Goal: Task Accomplishment & Management: Use online tool/utility

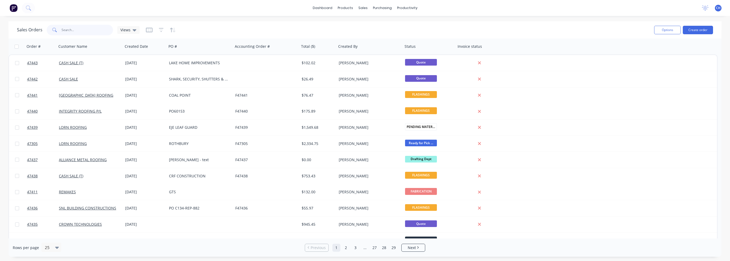
click at [91, 30] on input "text" at bounding box center [88, 30] width 52 height 11
type input "6153"
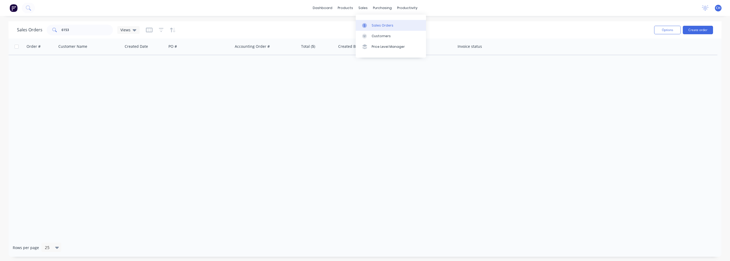
click at [367, 23] on icon at bounding box center [364, 25] width 5 height 5
click at [80, 32] on input "text" at bounding box center [88, 30] width 52 height 11
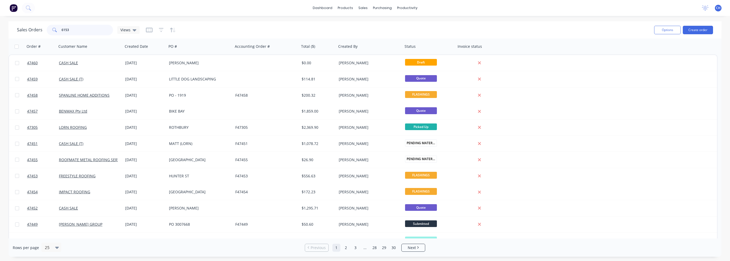
type input "6153"
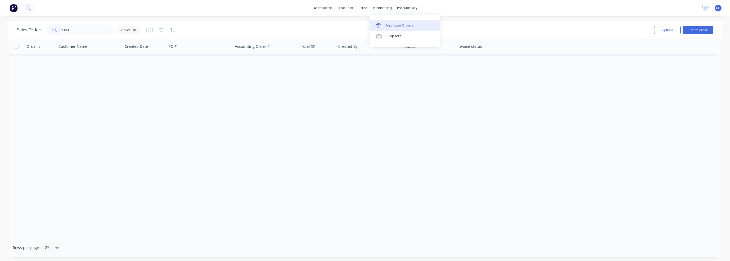
click at [384, 22] on link "Purchase Orders" at bounding box center [405, 25] width 70 height 11
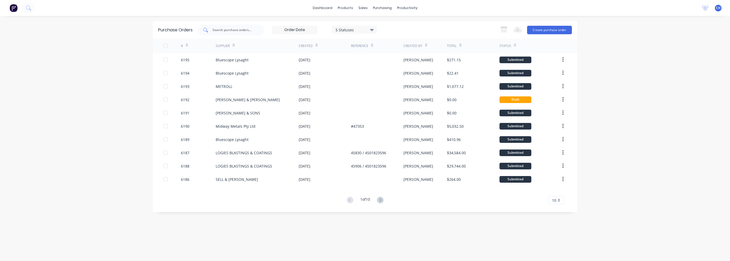
click at [235, 29] on input "text" at bounding box center [234, 29] width 44 height 5
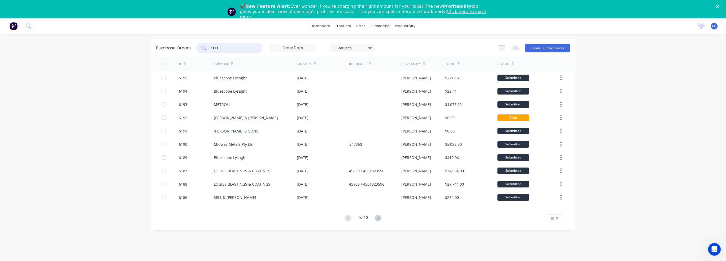
type input "6153"
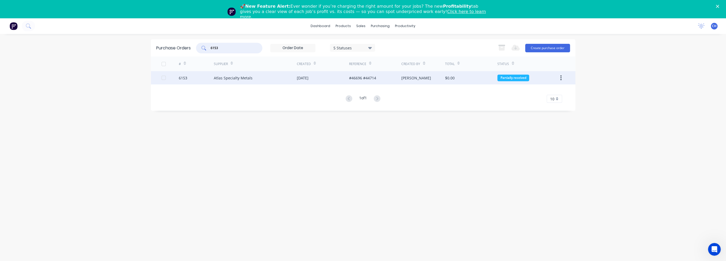
click at [230, 81] on div "Atlas Specialty Metals" at bounding box center [255, 77] width 83 height 13
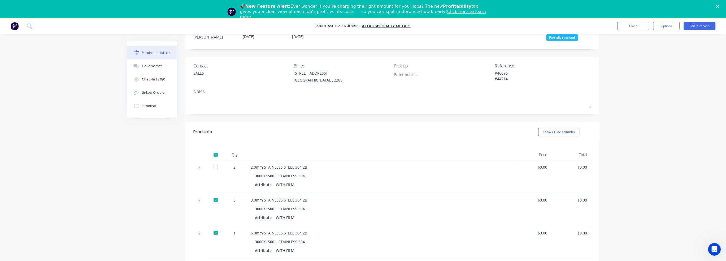
scroll to position [75, 0]
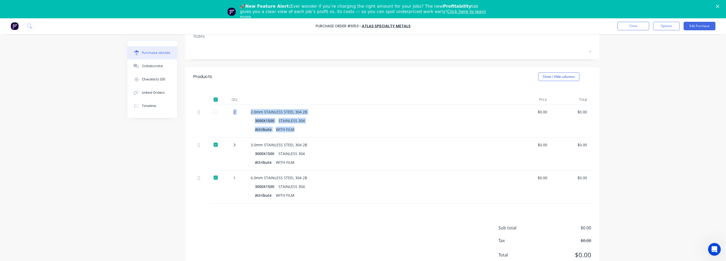
drag, startPoint x: 230, startPoint y: 112, endPoint x: 322, endPoint y: 130, distance: 93.4
click at [322, 130] on div "2 2.0mm STAINLESS STEEL 304 2B 3000X1500 STAINLESS 304 Attribute WITH FILM $0.0…" at bounding box center [392, 121] width 398 height 33
click at [329, 129] on div "Attribute WITH FILM" at bounding box center [379, 130] width 248 height 8
click at [252, 112] on div "2.0mm STAINLESS STEEL 304 2B" at bounding box center [379, 112] width 257 height 6
drag, startPoint x: 246, startPoint y: 112, endPoint x: 321, endPoint y: 127, distance: 75.9
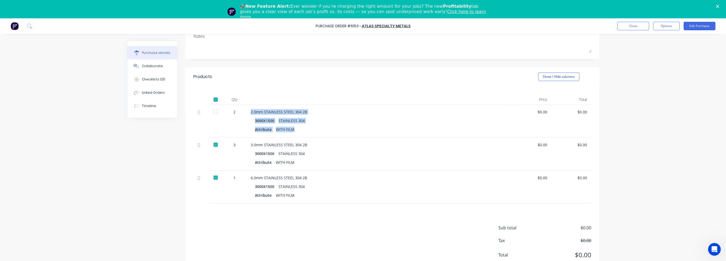
click at [321, 127] on div "2.0mm STAINLESS STEEL 304 2B 3000X1500 STAINLESS 304 Attribute WITH FILM" at bounding box center [379, 121] width 265 height 33
click at [321, 127] on div "Attribute WITH FILM" at bounding box center [379, 130] width 248 height 8
drag, startPoint x: 298, startPoint y: 128, endPoint x: 244, endPoint y: 111, distance: 57.2
click at [244, 111] on div "2 2.0mm STAINLESS STEEL 304 2B 3000X1500 STAINLESS 304 Attribute WITH FILM $0.0…" at bounding box center [392, 121] width 398 height 33
click at [309, 123] on div "3000X1500 STAINLESS 304" at bounding box center [379, 121] width 248 height 8
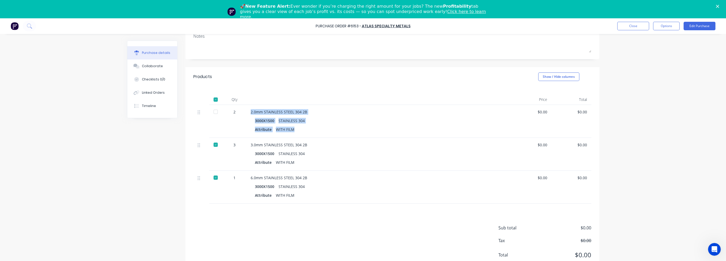
drag, startPoint x: 292, startPoint y: 128, endPoint x: 245, endPoint y: 111, distance: 50.0
click at [247, 111] on div "2.0mm STAINLESS STEEL 304 2B 3000X1500 STAINLESS 304 Attribute WITH FILM" at bounding box center [379, 121] width 265 height 33
click at [251, 145] on div "3.0mm STAINLESS STEEL 304 2B" at bounding box center [379, 145] width 257 height 6
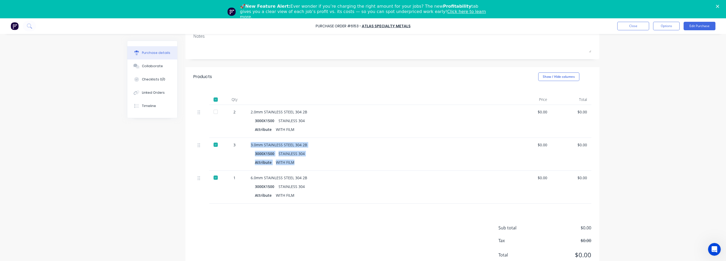
drag, startPoint x: 248, startPoint y: 145, endPoint x: 324, endPoint y: 169, distance: 78.8
click at [324, 169] on div "3.0mm STAINLESS STEEL 304 2B 3000X1500 STAINLESS 304 Attribute WITH FILM" at bounding box center [379, 154] width 265 height 33
click at [150, 67] on div "Collaborate" at bounding box center [152, 66] width 21 height 5
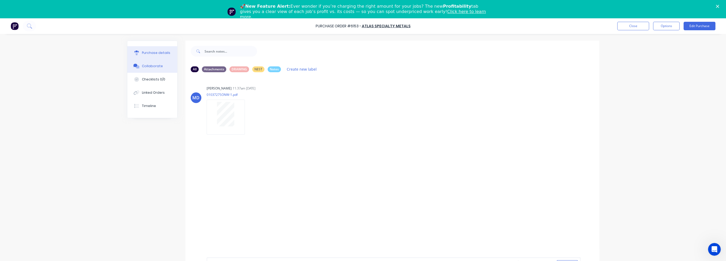
click at [155, 55] on button "Purchase details" at bounding box center [152, 52] width 50 height 13
type textarea "x"
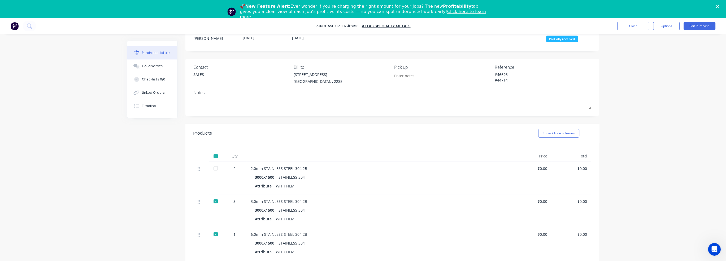
click at [703, 180] on div "Purchase Order #6153 - Atlas Specialty Metals Close Options Edit Purchase Purch…" at bounding box center [363, 130] width 726 height 261
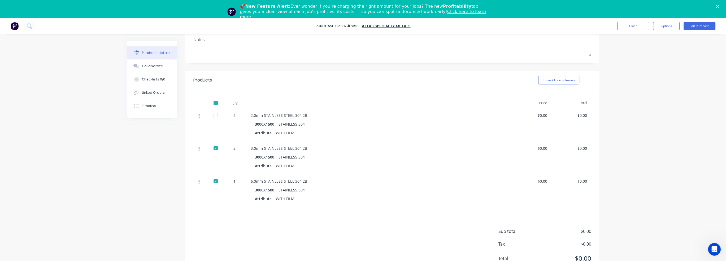
click at [70, 111] on div "Purchase Order #6153 - Atlas Specialty Metals Close Options Edit Purchase Purch…" at bounding box center [363, 130] width 726 height 261
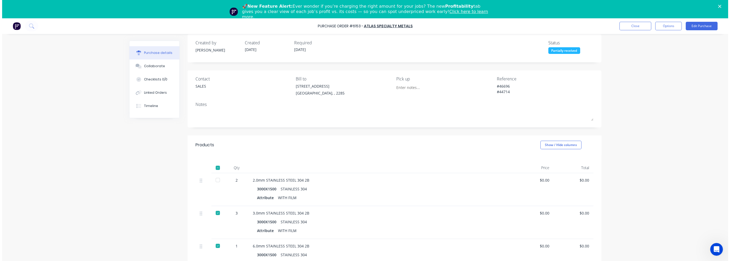
scroll to position [0, 0]
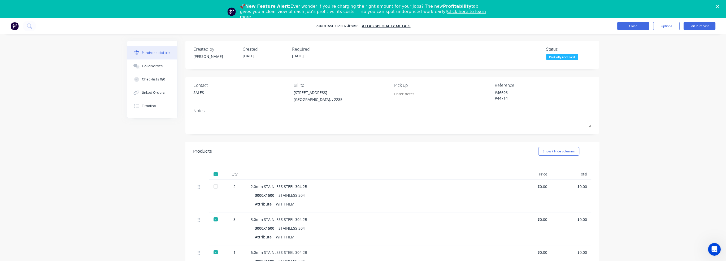
click at [628, 26] on button "Close" at bounding box center [634, 26] width 32 height 8
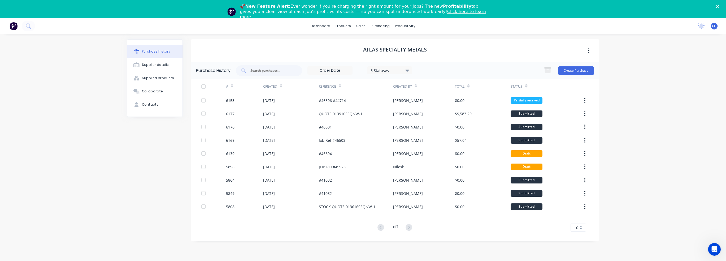
click at [721, 8] on div "🚀 New Feature Alert: Ever wonder if you’re charging the right amount for your j…" at bounding box center [363, 11] width 726 height 19
click at [719, 8] on div "🚀 New Feature Alert: Ever wonder if you’re charging the right amount for your j…" at bounding box center [363, 11] width 726 height 19
click at [719, 6] on icon "Close" at bounding box center [717, 6] width 3 height 3
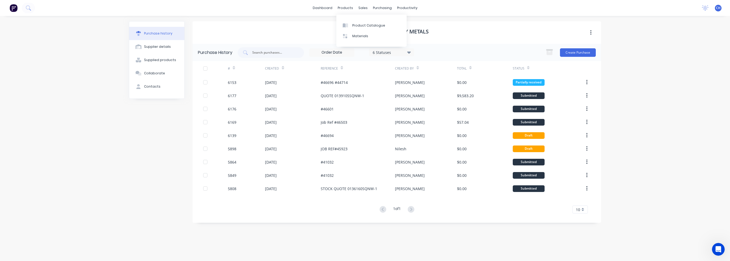
click at [346, 3] on div "dashboard products sales purchasing productivity dashboard products Product Cat…" at bounding box center [365, 8] width 730 height 16
click at [346, 8] on div "products" at bounding box center [345, 8] width 21 height 8
click at [359, 26] on div "Product Catalogue" at bounding box center [368, 25] width 33 height 5
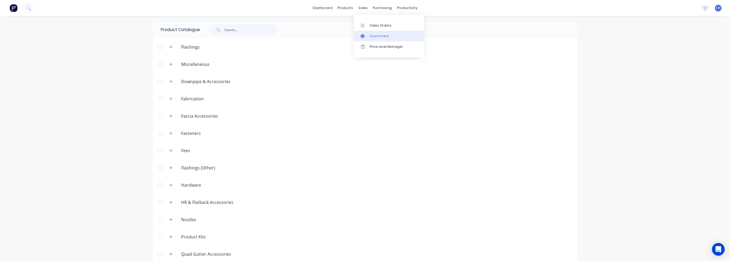
click at [370, 38] on div "Customers" at bounding box center [379, 36] width 19 height 5
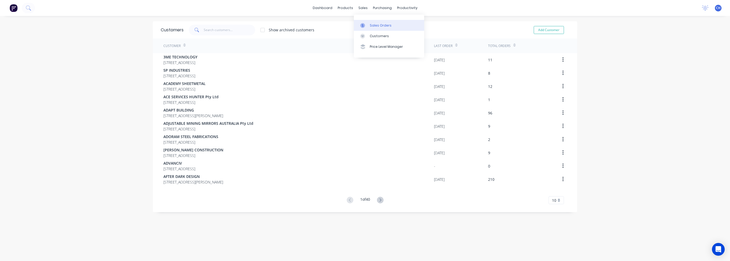
click at [369, 25] on link "Sales Orders" at bounding box center [389, 25] width 70 height 11
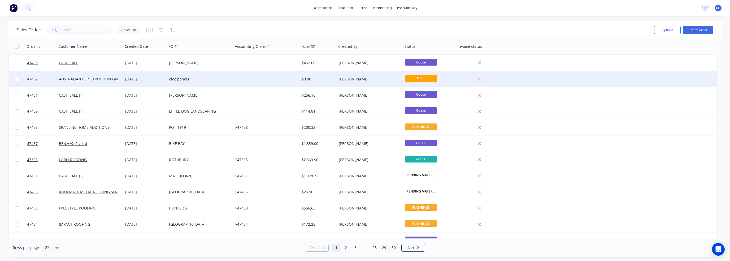
click at [272, 77] on div at bounding box center [266, 79] width 66 height 16
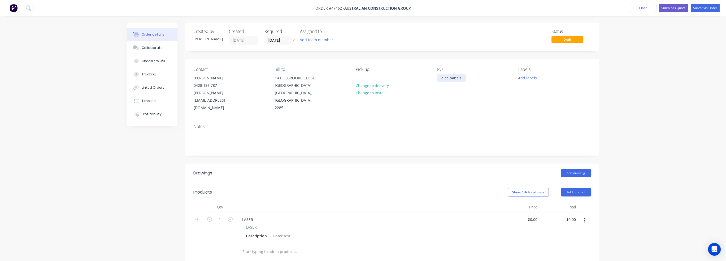
click at [455, 80] on div "elec panels" at bounding box center [451, 78] width 29 height 8
drag, startPoint x: 428, startPoint y: 78, endPoint x: 420, endPoint y: 80, distance: 7.5
click at [420, 80] on div "Contact Jason Russell 0428 186 787 j.russell@austcg.net.au Bill to 14 BILLBROOK…" at bounding box center [393, 89] width 414 height 61
click at [324, 188] on div "Show / Hide columns Add product" at bounding box center [434, 192] width 313 height 8
click at [247, 215] on div "LASER" at bounding box center [247, 219] width 19 height 8
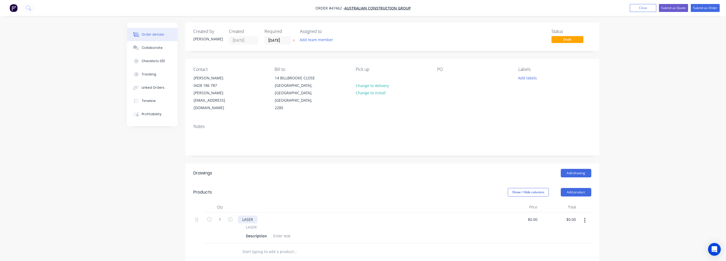
click at [244, 215] on div "LASER" at bounding box center [247, 219] width 19 height 8
click at [337, 188] on div "Show / Hide columns Add product" at bounding box center [434, 192] width 313 height 8
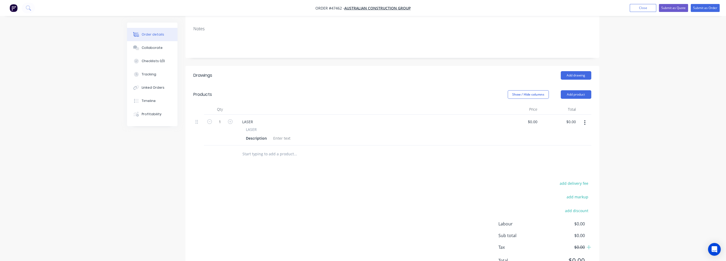
scroll to position [89, 0]
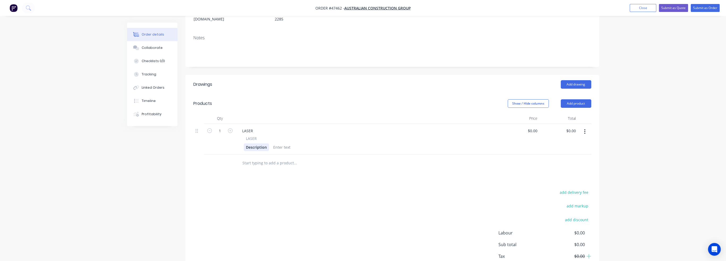
click at [260, 143] on div "LASER LASER Description" at bounding box center [368, 139] width 265 height 31
click at [260, 143] on div "Description" at bounding box center [256, 147] width 25 height 8
click at [222, 127] on input "1" at bounding box center [220, 131] width 14 height 8
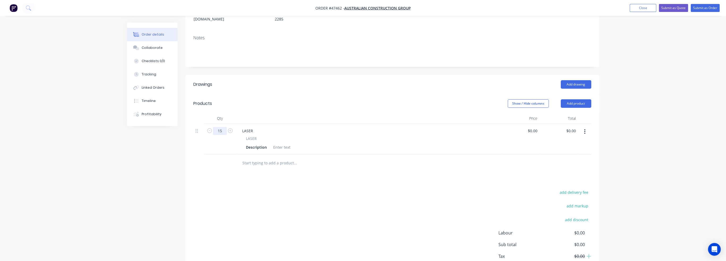
type input "15"
click at [428, 217] on div "add delivery fee add markup add discount Labour $0.00 Sub total $0.00 Tax $0.00…" at bounding box center [392, 234] width 398 height 91
click at [256, 143] on div "Description" at bounding box center [256, 147] width 25 height 8
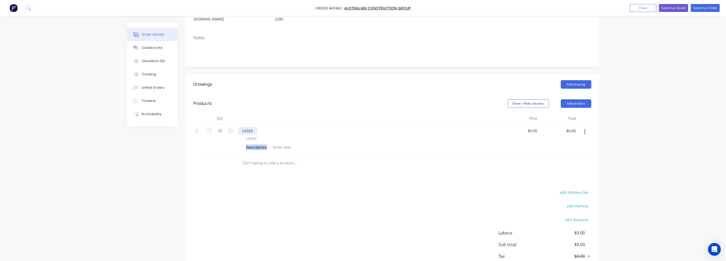
click at [252, 127] on div "LASER" at bounding box center [247, 131] width 19 height 8
click at [253, 127] on div "LASER" at bounding box center [247, 131] width 19 height 8
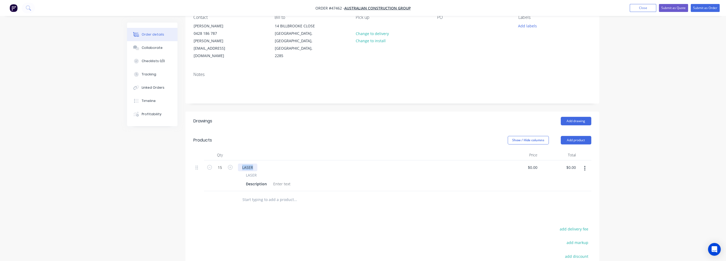
scroll to position [53, 0]
click at [251, 179] on div "LASER CUT HOLES INTO SUPPLIED PANELS LASER Description" at bounding box center [368, 174] width 265 height 31
click at [258, 179] on div "Description" at bounding box center [256, 183] width 25 height 8
click at [258, 179] on div "INCLUEDES REQUIRED JIGS" at bounding box center [270, 183] width 52 height 8
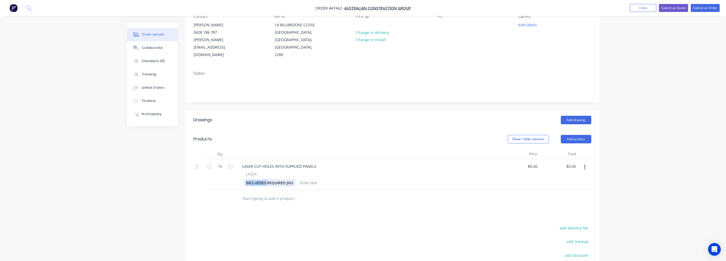
click at [258, 179] on div "INCLUEDES REQUIRED JIGS" at bounding box center [270, 183] width 52 height 8
click at [536, 162] on input "0" at bounding box center [534, 166] width 12 height 8
type input "$75.00"
type input "$1,125.00"
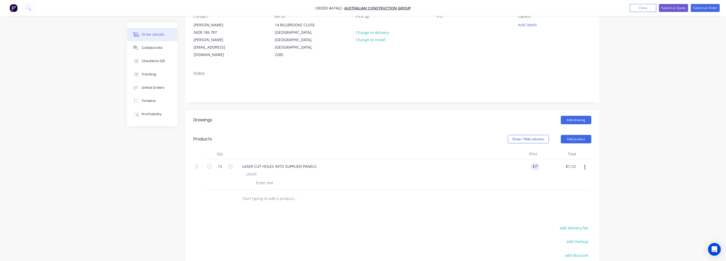
click at [713, 189] on div "Order details Collaborate Checklists 0/0 Tracking Linked Orders Timeline Profit…" at bounding box center [363, 139] width 726 height 384
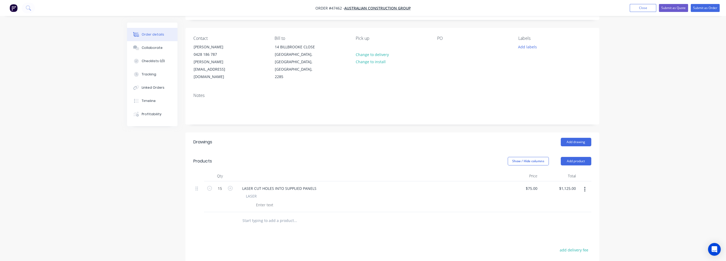
scroll to position [0, 0]
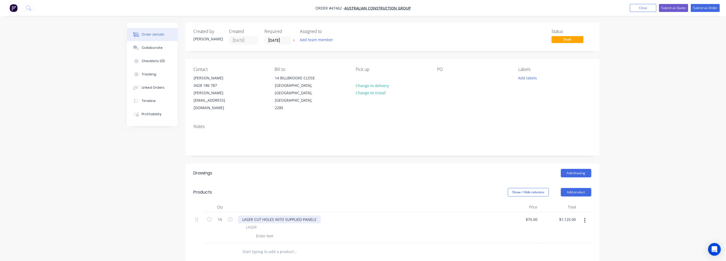
click at [316, 215] on div "LASER CUT HOLES INTO SUPPLIED PANELS" at bounding box center [279, 219] width 83 height 8
click at [255, 224] on span "LASER" at bounding box center [251, 227] width 11 height 6
click at [253, 224] on span "LASER" at bounding box center [251, 227] width 11 height 6
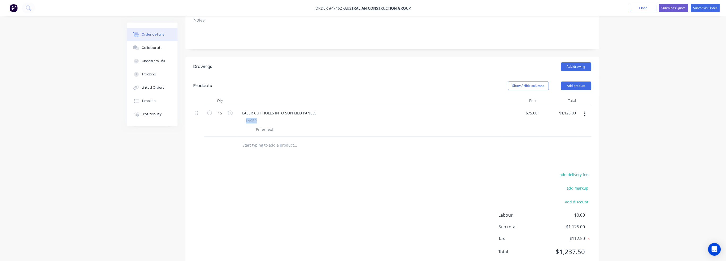
scroll to position [115, 0]
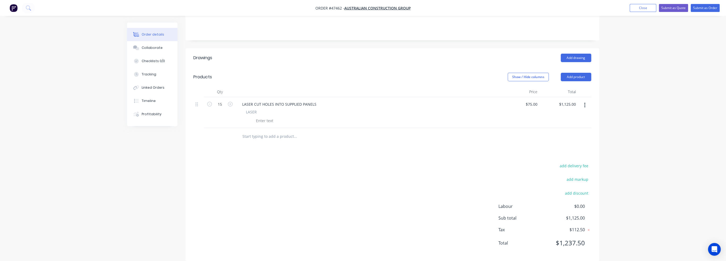
click at [320, 192] on div "add delivery fee add markup add discount Labour $0.00 Sub total $1,125.00 Tax $…" at bounding box center [392, 207] width 398 height 91
click at [253, 109] on span "LASER" at bounding box center [251, 112] width 11 height 6
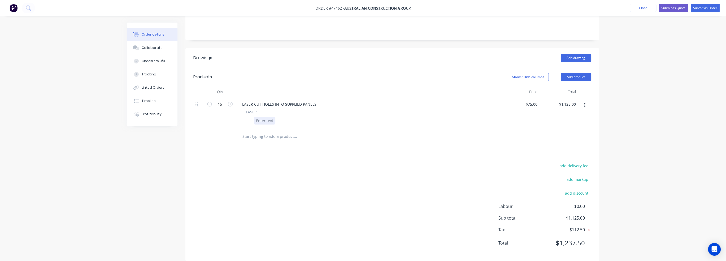
click at [264, 109] on div "LASER" at bounding box center [368, 116] width 261 height 15
click at [253, 109] on span "LASER" at bounding box center [251, 112] width 11 height 6
click at [261, 117] on div at bounding box center [264, 121] width 21 height 8
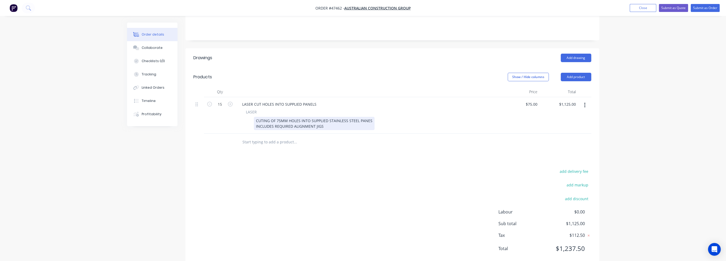
click at [273, 117] on div "CUTING OF 75MM HOLES INTO SUPPLIED STAINLESS STEEL PANES INCLUDES REQUIRED ALIG…" at bounding box center [314, 123] width 121 height 13
click at [274, 117] on div "CUTING OF 75MM HOLES INTO SUPPLIED STAINLESS STEEL PANES INCLUDES REQUIRED ALIG…" at bounding box center [314, 123] width 121 height 13
click at [352, 120] on div "CUTING OF 75MM HOLES INTO SUPPLIED STAINLESS STEEL PANES INCLUDES CUTTING OF RE…" at bounding box center [314, 123] width 121 height 13
click at [387, 152] on div "Drawings Add drawing Products Show / Hide columns Add product Qty Price Total 1…" at bounding box center [393, 157] width 414 height 218
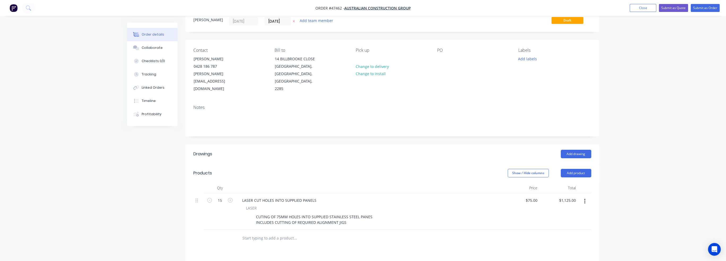
scroll to position [53, 0]
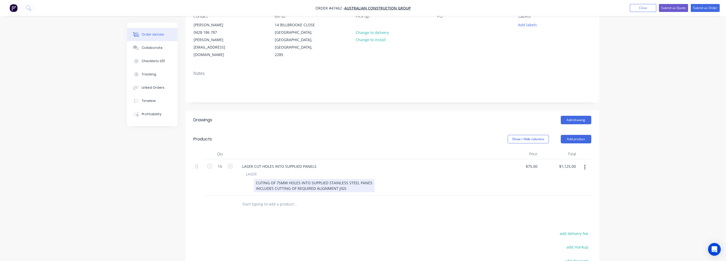
drag, startPoint x: 347, startPoint y: 182, endPoint x: 241, endPoint y: 170, distance: 106.0
click at [241, 171] on div "LASER CUTING OF 75MM HOLES INTO SUPPLIED STAINLESS STEEL PANES INCLUDES CUTTING…" at bounding box center [368, 181] width 261 height 21
copy div "CUTING OF 75MM HOLES INTO SUPPLIED STAINLESS STEEL PANES INCLUDES CUTTING OF RE…"
click at [322, 179] on div "CUTING OF 75MM HOLES INTO SUPPLIED STAINLESS STEEL PANES INCLUDES CUTTING OF RE…" at bounding box center [314, 185] width 121 height 13
click at [347, 181] on div "CUTING OF 75MM HOLES INTO SUPPLIED STAINLESS STEEL PANES INCLUDES CUTTING OF RE…" at bounding box center [314, 185] width 121 height 13
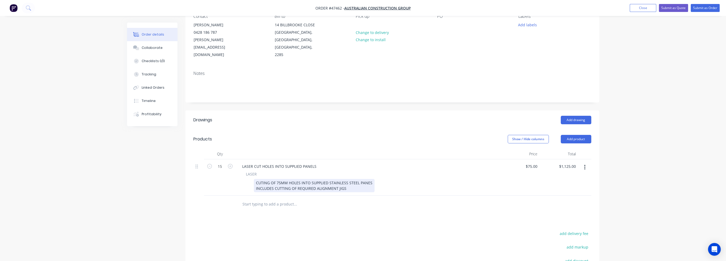
drag, startPoint x: 347, startPoint y: 181, endPoint x: 196, endPoint y: 169, distance: 151.7
click at [196, 169] on div "15 LASER CUT HOLES INTO SUPPLIED PANELS LASER CUTING OF 75MM HOLES INTO SUPPLIE…" at bounding box center [392, 177] width 398 height 36
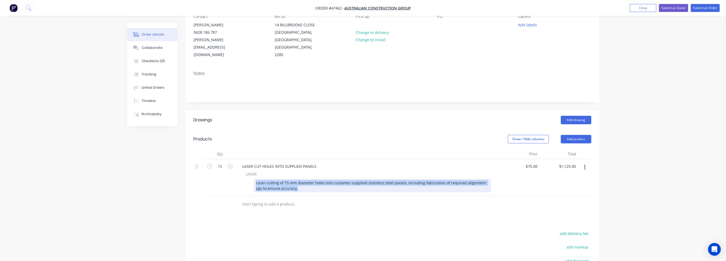
drag, startPoint x: 320, startPoint y: 182, endPoint x: 201, endPoint y: 176, distance: 118.2
click at [201, 176] on div "15 LASER CUT HOLES INTO SUPPLIED PANELS LASER Laser cutting of 75 mm diameter h…" at bounding box center [392, 177] width 398 height 36
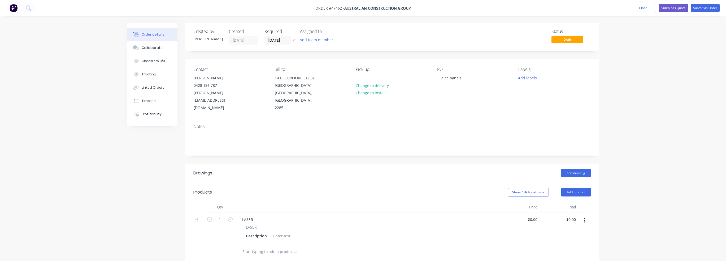
scroll to position [53, 0]
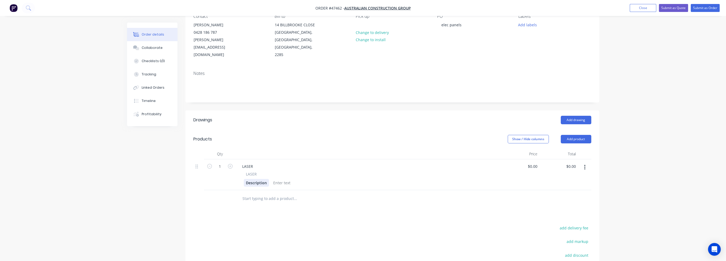
click at [260, 179] on div "Description" at bounding box center [256, 183] width 25 height 8
click at [263, 179] on div "Description" at bounding box center [256, 183] width 25 height 8
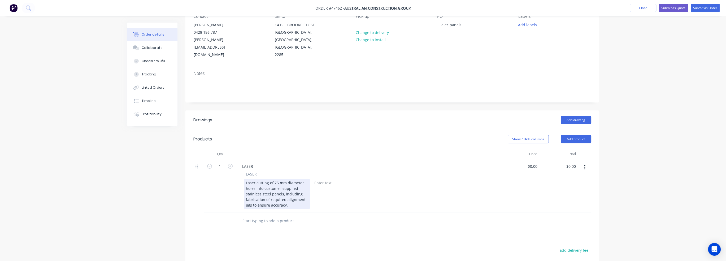
click at [296, 194] on div "Laser cutting of 75 mm diameter holes into customer-supplied stainless steel pa…" at bounding box center [277, 194] width 66 height 30
click at [334, 201] on div "LASER LASER Laser cutting of 75 mm diameter holes into customer-supplied stainl…" at bounding box center [368, 185] width 265 height 53
click at [281, 193] on div "Laser cutting of 75 mm diameter holes into customer-supplied stainless steel pa…" at bounding box center [277, 194] width 66 height 30
click at [296, 192] on div "Laser cutting of 75 mm diameter holes into customer-supplied stainless steel pa…" at bounding box center [277, 194] width 66 height 30
click at [301, 198] on div "Laser cutting of 75 mm diameter holes into customer-supplied stainless steel pa…" at bounding box center [277, 194] width 66 height 30
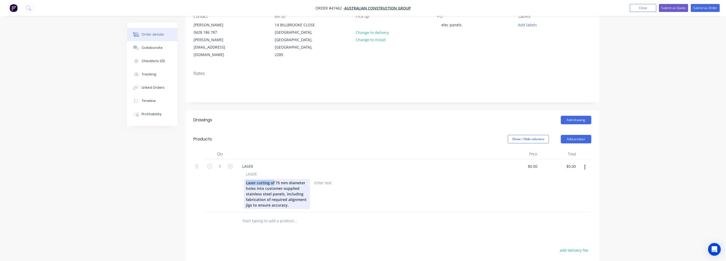
drag, startPoint x: 274, startPoint y: 176, endPoint x: 234, endPoint y: 175, distance: 40.1
click at [234, 175] on div "1 LASER LASER Laser cutting of 75 mm diameter holes into customer-supplied stai…" at bounding box center [392, 185] width 398 height 53
drag, startPoint x: 301, startPoint y: 180, endPoint x: 254, endPoint y: 187, distance: 47.9
click at [273, 183] on div "Laser cutting of 75 mm diameter holes into customer-supplied stainless steel pa…" at bounding box center [277, 194] width 66 height 30
click at [254, 187] on div "Laser cutting of 75 mm diameter holes into customer-supplied stainless steel pa…" at bounding box center [277, 194] width 66 height 30
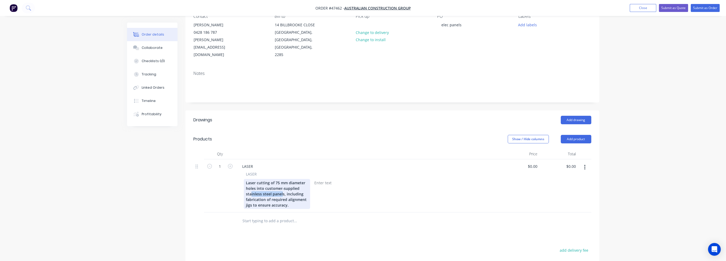
drag, startPoint x: 251, startPoint y: 187, endPoint x: 300, endPoint y: 189, distance: 48.6
click at [283, 187] on div "Laser cutting of 75 mm diameter holes into customer-supplied stainless steel pa…" at bounding box center [277, 194] width 66 height 30
click at [300, 190] on div "Laser cutting of 75 mm diameter holes into customer-supplied stainless steel pa…" at bounding box center [277, 194] width 66 height 30
click at [302, 186] on div "Laser cutting of 75 mm diameter holes into customer-supplied stainless steel pa…" at bounding box center [277, 194] width 66 height 30
click at [297, 198] on div "Laser cutting of 75 mm diameter holes into customer-supplied stainless steel pa…" at bounding box center [277, 194] width 66 height 30
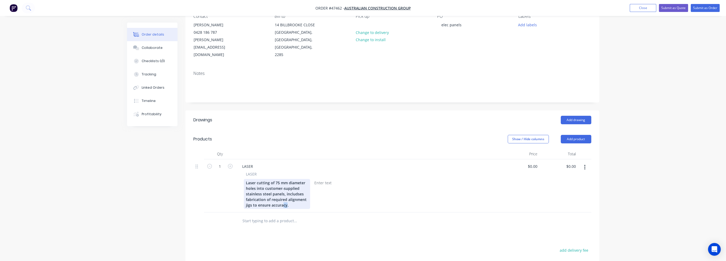
click at [287, 198] on div "Laser cutting of 75 mm diameter holes into customer-supplied stainless steel pa…" at bounding box center [277, 194] width 66 height 30
click at [288, 199] on div "Laser cutting of 75 mm diameter holes into customer-supplied stainless steel pa…" at bounding box center [277, 194] width 66 height 30
click at [309, 197] on div "Laser cutting of 75 mm diameter holes into customer-supplied stainless steel pa…" at bounding box center [277, 194] width 66 height 30
click at [273, 162] on div "LASER" at bounding box center [368, 166] width 261 height 8
click at [252, 162] on div "LASER" at bounding box center [247, 166] width 19 height 8
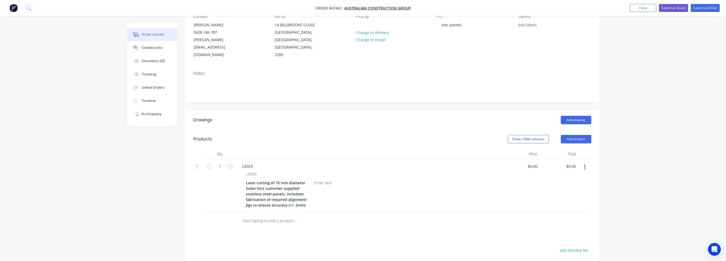
click at [264, 162] on div "LASER" at bounding box center [368, 166] width 261 height 8
click at [257, 162] on div "LASER" at bounding box center [247, 166] width 19 height 8
drag, startPoint x: 254, startPoint y: 158, endPoint x: 204, endPoint y: 156, distance: 49.9
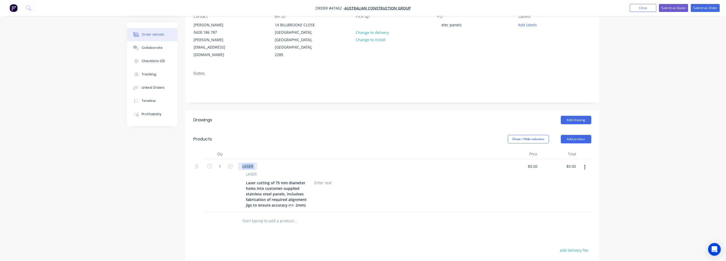
click at [204, 159] on div "1 LASER LASER Laser cutting of 75 mm diameter holes into customer-supplied stai…" at bounding box center [392, 185] width 398 height 53
click at [294, 190] on div "Laser cutting of 75 mm diameter holes into customer-supplied stainless steel pa…" at bounding box center [277, 194] width 66 height 30
drag, startPoint x: 305, startPoint y: 197, endPoint x: 226, endPoint y: 166, distance: 85.1
click at [227, 166] on div "1 LASER LASER Laser cutting of 75 mm diameter holes into customer-supplied stai…" at bounding box center [392, 185] width 398 height 53
click at [355, 192] on div "LASER LASER Laser cutting 75 mm holes in supplied stainless steel panels with a…" at bounding box center [368, 180] width 265 height 42
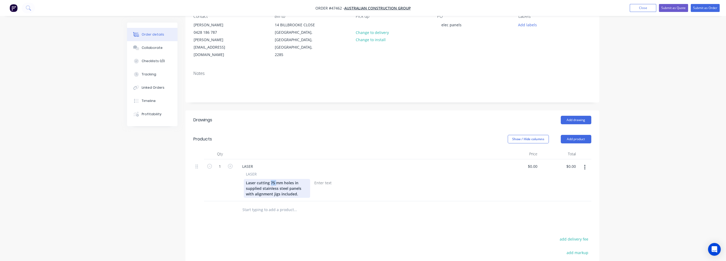
click at [270, 179] on div "Laser cutting 75 mm holes in supplied stainless steel panels with alignment jig…" at bounding box center [277, 188] width 66 height 19
click at [251, 162] on div "LASER" at bounding box center [247, 166] width 19 height 8
click at [309, 162] on div "LASER" at bounding box center [368, 166] width 261 height 8
click at [254, 162] on div "LASER" at bounding box center [247, 166] width 19 height 8
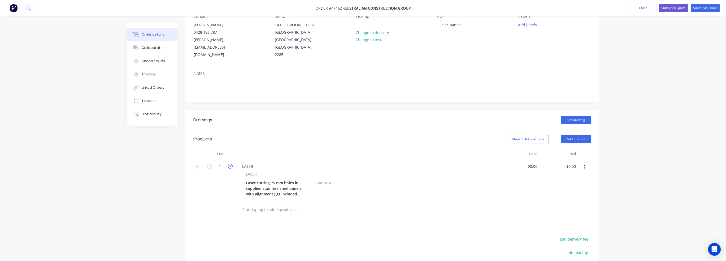
click at [228, 164] on icon "button" at bounding box center [230, 166] width 5 height 5
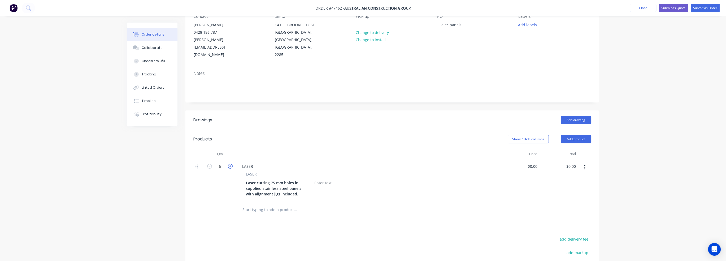
click at [228, 164] on icon "button" at bounding box center [230, 166] width 5 height 5
click at [224, 162] on input "9" at bounding box center [220, 166] width 14 height 8
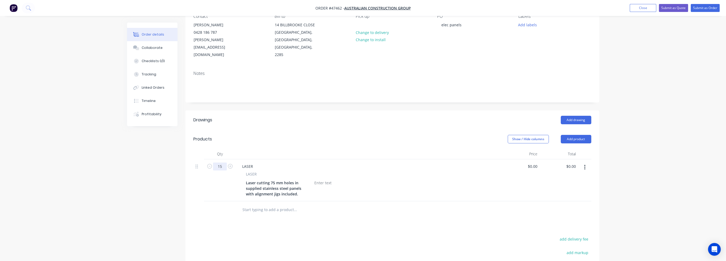
type input "15"
click at [515, 201] on div at bounding box center [392, 209] width 398 height 17
click at [535, 162] on input "0" at bounding box center [534, 166] width 12 height 8
type input "$75.00"
type input "$1,125.00"
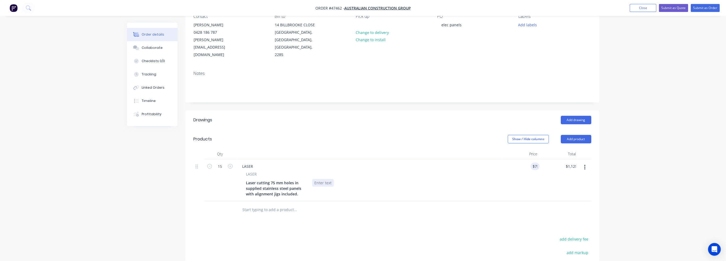
click at [359, 187] on div "Laser cutting 75 mm holes in supplied stainless steel panels with alignment jig…" at bounding box center [367, 188] width 247 height 19
click at [278, 186] on div "Laser cutting 75 mm holes in supplied stainless steel panels with alignment jig…" at bounding box center [277, 188] width 66 height 19
click at [300, 186] on div "Laser cutting 75 mm holes in supplied stainless steel panels with alignment jig…" at bounding box center [277, 188] width 66 height 19
drag, startPoint x: 268, startPoint y: 182, endPoint x: 299, endPoint y: 187, distance: 31.5
click at [299, 187] on div "Laser cutting 75 mm holes in supplied stainless steel panels with alignment jig…" at bounding box center [277, 188] width 66 height 19
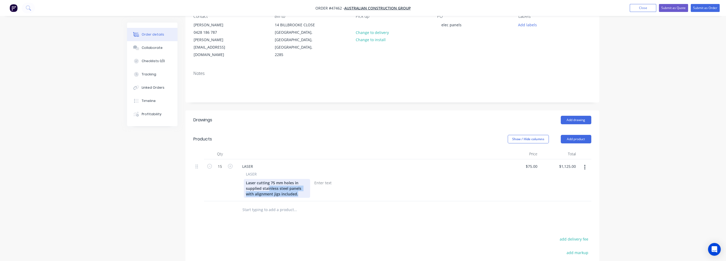
click at [299, 187] on div "Laser cutting 75 mm holes in supplied stainless steel panels with alignment jig…" at bounding box center [277, 188] width 66 height 19
drag, startPoint x: 260, startPoint y: 180, endPoint x: 300, endPoint y: 187, distance: 40.4
click at [300, 187] on div "Laser cutting 75 mm holes in supplied stainless steel panels with alignment jig…" at bounding box center [277, 188] width 66 height 19
click at [303, 182] on div "Laser cutting 75 mm holes in supplied stainless steel panels with alignment jig…" at bounding box center [277, 188] width 66 height 19
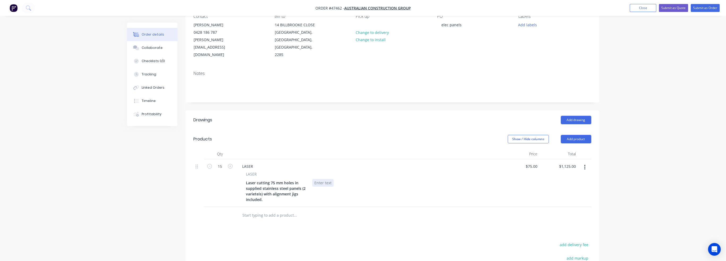
click at [380, 194] on div "Laser cutting 75 mm holes in supplied stainless steel panels (2 varieteis) with…" at bounding box center [367, 191] width 247 height 24
click at [275, 193] on div "Laser cutting 75 mm holes in supplied stainless steel panels (2 varieteis) with…" at bounding box center [277, 191] width 66 height 24
drag, startPoint x: 336, startPoint y: 217, endPoint x: 331, endPoint y: 209, distance: 9.3
click at [336, 217] on div "Drawings Add drawing Products Show / Hide columns Add product Qty Price Total 1…" at bounding box center [393, 224] width 414 height 229
click at [261, 186] on div "Laser cutting 75 mm holes in supplied stainless steel panels (2 varieties) with…" at bounding box center [277, 191] width 66 height 24
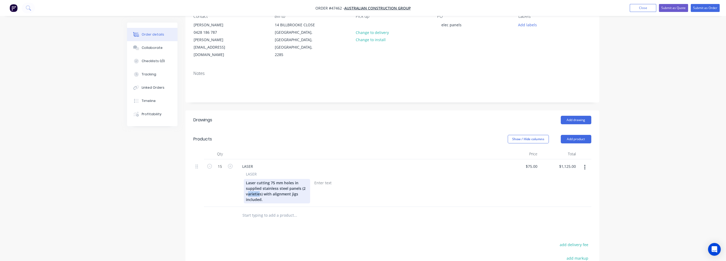
drag, startPoint x: 260, startPoint y: 186, endPoint x: 254, endPoint y: 187, distance: 5.7
click at [248, 186] on div "Laser cutting 75 mm holes in supplied stainless steel panels (2 varieties) with…" at bounding box center [277, 191] width 66 height 24
click at [256, 187] on div "Laser cutting 75 mm holes in supplied stainless steel panels (2 varieties) with…" at bounding box center [277, 191] width 66 height 24
drag, startPoint x: 258, startPoint y: 186, endPoint x: 247, endPoint y: 188, distance: 11.9
click at [247, 188] on div "Laser cutting 75 mm holes in supplied stainless steel panels (2 varieties) with…" at bounding box center [277, 191] width 66 height 24
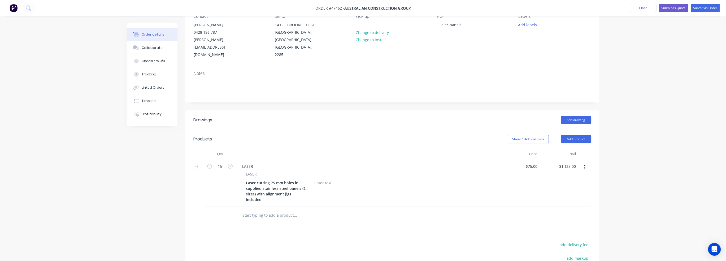
click at [339, 207] on div at bounding box center [331, 215] width 191 height 17
click at [299, 187] on div "Laser cutting 75 mm holes in supplied stainless steel panels (2 sizes) with ali…" at bounding box center [277, 191] width 66 height 24
drag, startPoint x: 260, startPoint y: 187, endPoint x: 312, endPoint y: 188, distance: 52.0
click at [312, 188] on div "Laser cutting 75 mm holes in supplied stainless steel panels (2 sizes) with ali…" at bounding box center [367, 191] width 247 height 24
click at [279, 188] on div "Laser cutting 75 mm holes in supplied stainless steel panels (2 sizes) with ali…" at bounding box center [277, 191] width 66 height 24
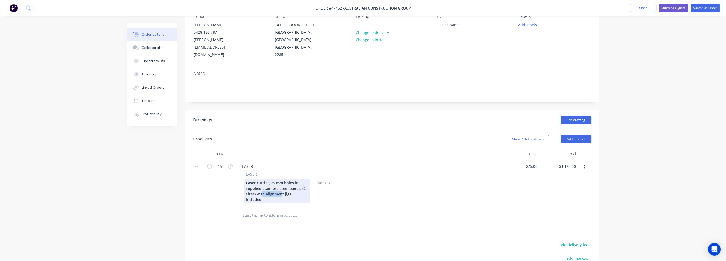
drag, startPoint x: 283, startPoint y: 187, endPoint x: 263, endPoint y: 186, distance: 19.9
click at [263, 186] on div "Laser cutting 75 mm holes in supplied stainless steel panels (2 sizes) with ali…" at bounding box center [277, 191] width 66 height 24
click at [271, 186] on div "Laser cutting 75 mm holes in supplied stainless steel panels (2 sizes) with ali…" at bounding box center [277, 191] width 66 height 24
drag, startPoint x: 257, startPoint y: 186, endPoint x: 284, endPoint y: 187, distance: 26.8
click at [284, 187] on div "Laser cutting 75 mm holes in supplied stainless steel panels (2 sizes) with ali…" at bounding box center [277, 191] width 66 height 24
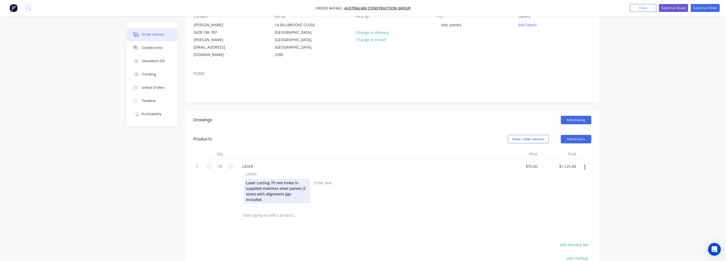
click at [289, 186] on div "Laser cutting 75 mm holes in supplied stainless steel panels (2 sizes) with ali…" at bounding box center [277, 191] width 66 height 24
drag, startPoint x: 283, startPoint y: 186, endPoint x: 259, endPoint y: 184, distance: 24.5
click at [259, 184] on div "Laser cutting 75 mm holes in supplied stainless steel panels (2 sizes) with ali…" at bounding box center [277, 191] width 66 height 24
click at [294, 192] on div "LASER LASER Laser cutting 75 mm holes in supplied stainless steel panels (2 siz…" at bounding box center [368, 183] width 265 height 48
drag, startPoint x: 257, startPoint y: 186, endPoint x: 283, endPoint y: 185, distance: 26.6
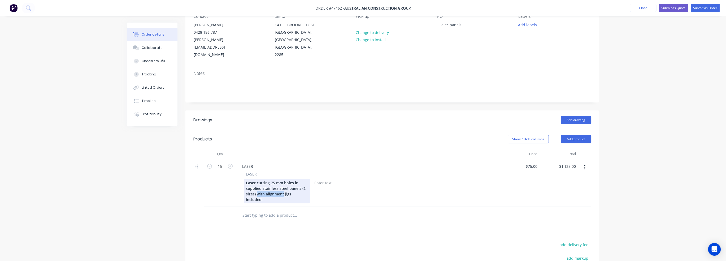
click at [283, 185] on div "Laser cutting 75 mm holes in supplied stainless steel panels (2 sizes) with ali…" at bounding box center [277, 191] width 66 height 24
click at [294, 179] on div "Laser cutting 75 mm holes in supplied stainless steel panels (2 sizes) with ali…" at bounding box center [277, 191] width 66 height 24
click at [266, 187] on div "Laser cutting 75 mm holes in supplied stainless steel panels (2 sizes) with ali…" at bounding box center [277, 191] width 66 height 24
click at [264, 187] on div "Laser cutting 75 mm holes in supplied stainless steel panels (2 sizes) with ali…" at bounding box center [277, 191] width 66 height 24
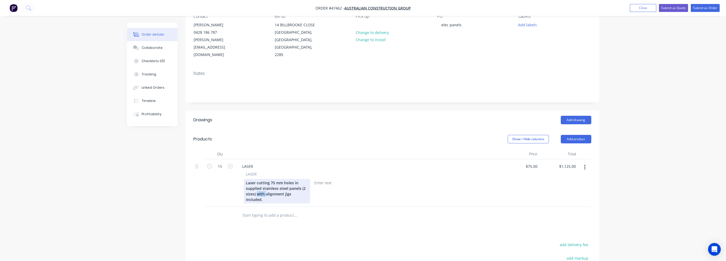
drag, startPoint x: 257, startPoint y: 187, endPoint x: 265, endPoint y: 187, distance: 8.2
click at [265, 187] on div "Laser cutting 75 mm holes in supplied stainless steel panels (2 sizes) with ali…" at bounding box center [277, 191] width 66 height 24
drag, startPoint x: 286, startPoint y: 197, endPoint x: 282, endPoint y: 201, distance: 5.4
click at [272, 199] on div "Laser cutting 75 mm holes in supplied stainless steel panels (2 sizes) Includes…" at bounding box center [277, 194] width 66 height 30
click at [289, 183] on div "Laser cutting 75 mm holes in supplied stainless steel panels (2 sizes) Includes…" at bounding box center [277, 194] width 66 height 30
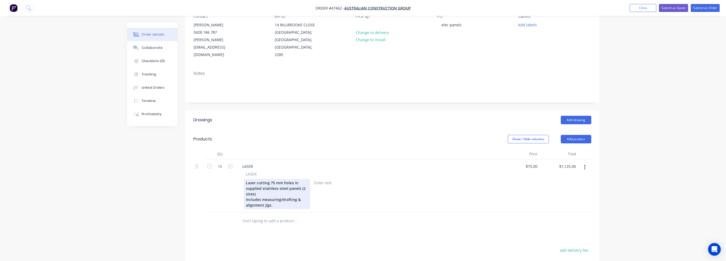
click at [313, 193] on div "Laser cutting 75 mm holes in supplied stainless steel panels (2 sizes) Includes…" at bounding box center [367, 194] width 247 height 30
click at [278, 189] on div "Laser cutting 75 mm holes in supplied stainless steel panels (2 sizes) Includes…" at bounding box center [277, 194] width 66 height 30
click at [310, 204] on div "LASER LASER Laser cutting 75 mm holes in supplied stainless steel panels (2 siz…" at bounding box center [368, 185] width 265 height 53
click at [341, 189] on div "Laser cutting 75 mm holes in supplied stainless steel panels (2 sizes) Includes…" at bounding box center [367, 194] width 247 height 30
click at [367, 193] on div "Laser cutting 75 mm holes in supplied stainless steel panels (2 sizes) Includes…" at bounding box center [367, 194] width 247 height 30
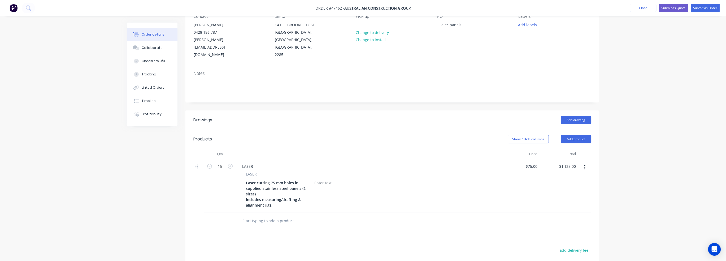
click at [257, 162] on div "LASER" at bounding box center [368, 166] width 261 height 8
click at [253, 162] on div "LASER" at bounding box center [247, 166] width 19 height 8
drag, startPoint x: 253, startPoint y: 158, endPoint x: 230, endPoint y: 158, distance: 23.4
click at [230, 159] on div "15 LASER LASER Laser cutting 75 mm holes in supplied stainless steel panels (2 …" at bounding box center [392, 185] width 398 height 53
click at [304, 188] on div "Laser cutting 75 mm holes in supplied stainless steel panels (2 sizes) Includes…" at bounding box center [277, 194] width 66 height 30
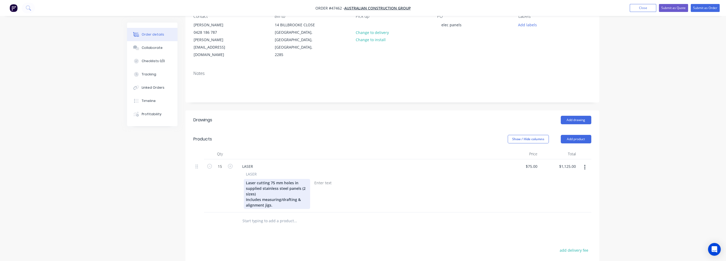
click at [267, 184] on div "Laser cutting 75 mm holes in supplied stainless steel panels (2 sizes) Includes…" at bounding box center [277, 194] width 66 height 30
click at [367, 201] on div "LASER LASER Laser cutting 75 mm holes in supplied stainless steel panels (2 siz…" at bounding box center [368, 185] width 265 height 53
click at [279, 186] on div "Laser cutting 75 mm holes in supplied stainless steel panels (2 sizes) Includes…" at bounding box center [277, 194] width 66 height 30
click at [327, 187] on div "Laser cutting 75 mm holes in supplied stainless steel panels (2 sizes) Includes…" at bounding box center [367, 194] width 247 height 30
click at [271, 181] on div "Laser cutting 75 mm holes in supplied stainless steel panels (2 sizes) Includes…" at bounding box center [277, 194] width 66 height 30
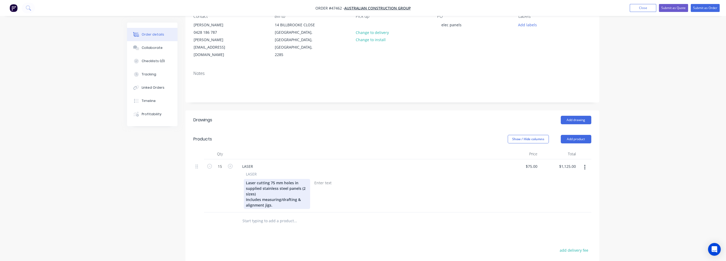
click at [297, 179] on div "Laser cutting 75 mm holes in supplied stainless steel panels (2 sizes) Includes…" at bounding box center [277, 194] width 66 height 30
click at [299, 184] on div "Laser cutting 75 mm holes in supplied stainless steel panels (2 sizes) Includes…" at bounding box center [277, 194] width 66 height 30
click at [330, 179] on div at bounding box center [322, 183] width 21 height 8
click at [381, 179] on div "Laser cutting 75 mm holes in supplied stainless steel panels (2 sizes) Includes…" at bounding box center [367, 194] width 247 height 30
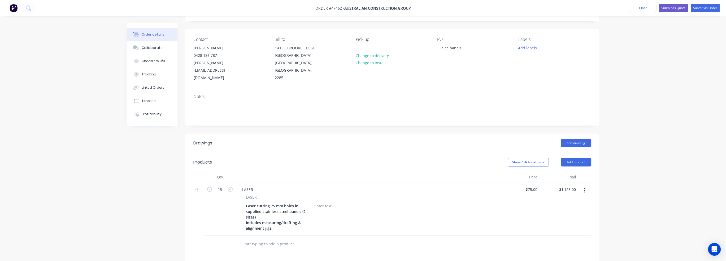
scroll to position [0, 0]
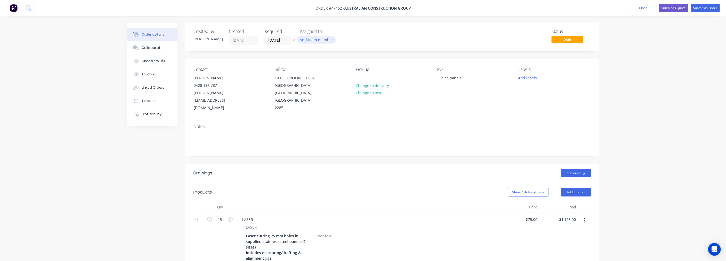
click at [311, 41] on button "Add team member" at bounding box center [316, 39] width 39 height 7
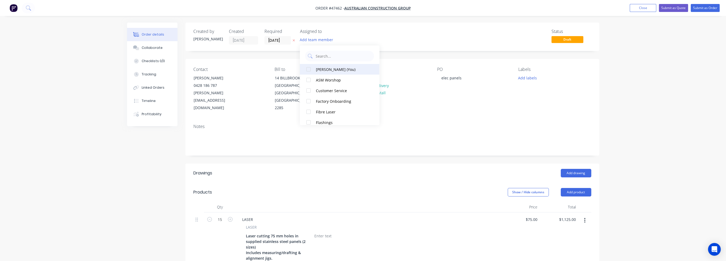
click at [332, 68] on div "[PERSON_NAME] (You)" at bounding box center [342, 70] width 53 height 6
click at [260, 141] on div "Notes" at bounding box center [393, 138] width 414 height 36
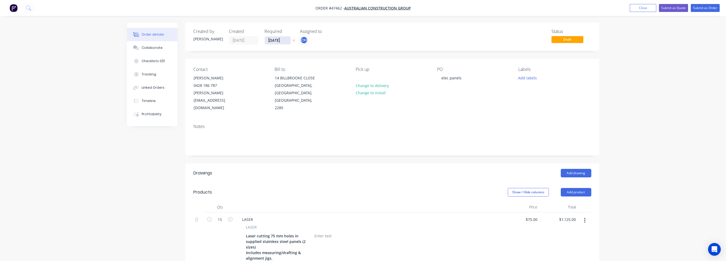
click at [277, 40] on input "[DATE]" at bounding box center [278, 40] width 26 height 8
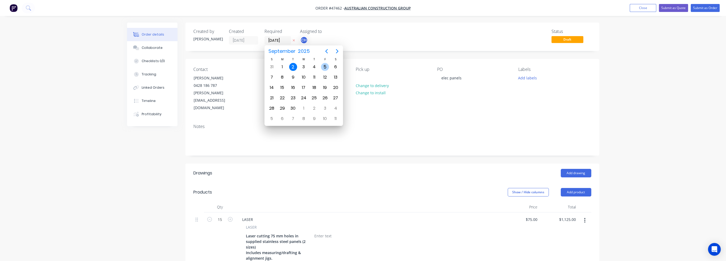
click at [322, 67] on div "5" at bounding box center [325, 67] width 8 height 8
type input "[DATE]"
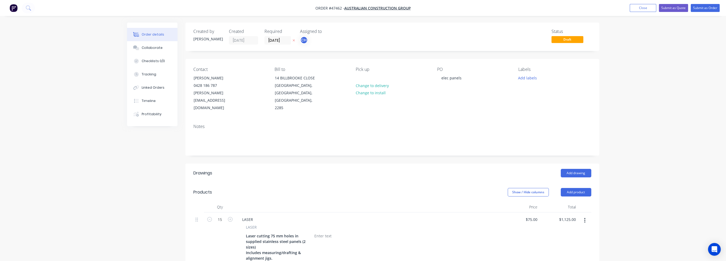
click at [333, 124] on div "Notes" at bounding box center [392, 126] width 398 height 5
click at [678, 9] on button "Submit as Quote" at bounding box center [673, 8] width 29 height 8
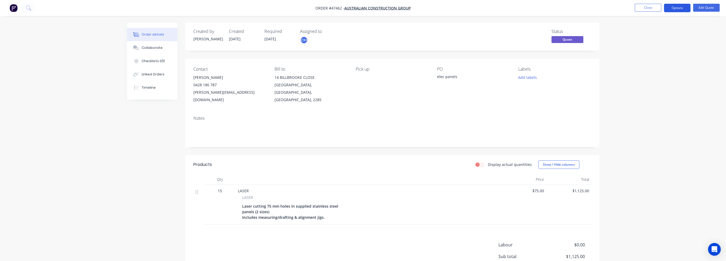
click at [684, 8] on button "Options" at bounding box center [677, 8] width 27 height 8
click at [661, 32] on div "Quote" at bounding box center [661, 32] width 49 height 8
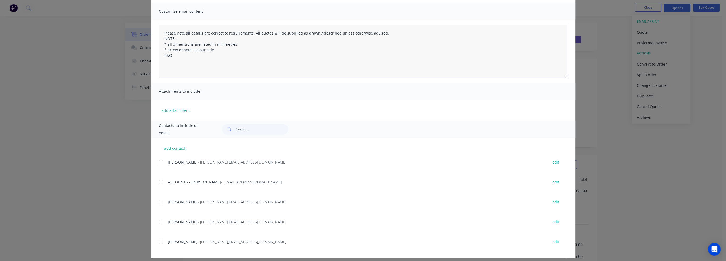
scroll to position [40, 0]
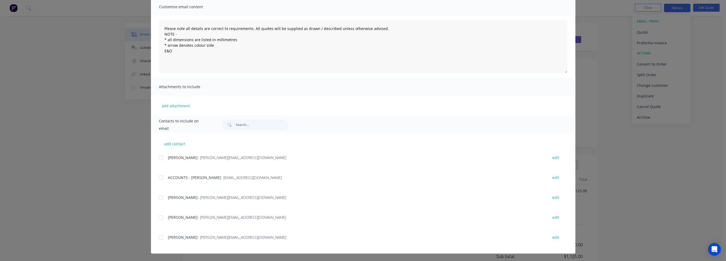
click at [161, 198] on div at bounding box center [161, 197] width 11 height 11
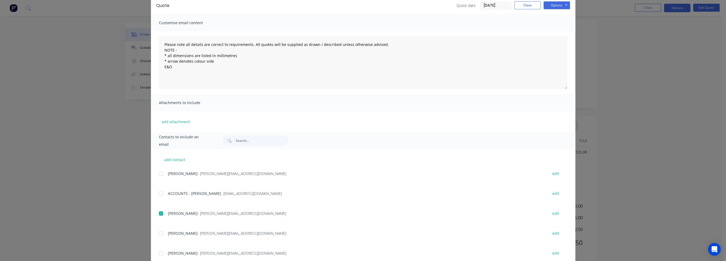
scroll to position [0, 0]
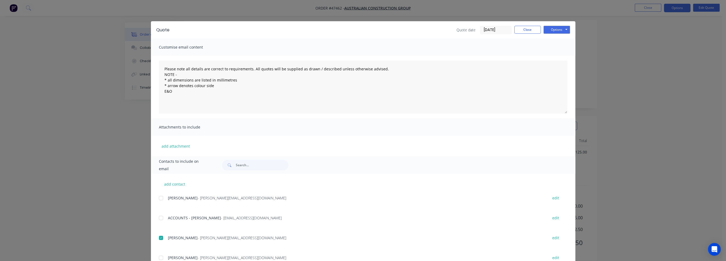
drag, startPoint x: 207, startPoint y: 43, endPoint x: 207, endPoint y: 46, distance: 2.7
click at [207, 44] on span "Customise email content" at bounding box center [188, 47] width 58 height 7
click at [190, 46] on span "Customise email content" at bounding box center [188, 47] width 58 height 7
drag, startPoint x: 165, startPoint y: 49, endPoint x: 196, endPoint y: 54, distance: 30.9
click at [165, 49] on span "Customise email content" at bounding box center [188, 47] width 58 height 7
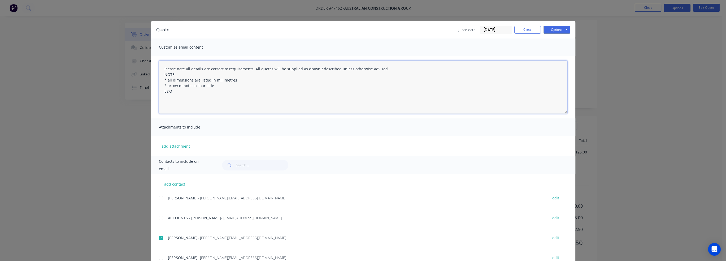
drag, startPoint x: 177, startPoint y: 67, endPoint x: 302, endPoint y: 91, distance: 127.2
click at [302, 91] on textarea "Please note all details are correct to requirements. All quotes will be supplie…" at bounding box center [363, 87] width 409 height 53
click at [304, 94] on textarea "Please note all details are correct to requirements. All quotes will be supplie…" at bounding box center [363, 87] width 409 height 53
click at [553, 26] on button "Options" at bounding box center [557, 30] width 27 height 8
click at [561, 57] on button "Email" at bounding box center [561, 56] width 34 height 9
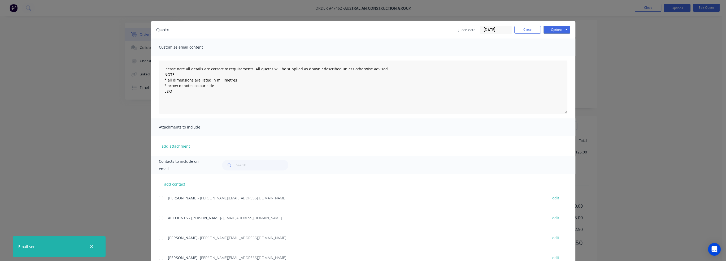
click at [658, 111] on div "Quote Quote date [DATE] Close Options Preview Print Email Customise email conte…" at bounding box center [363, 130] width 726 height 261
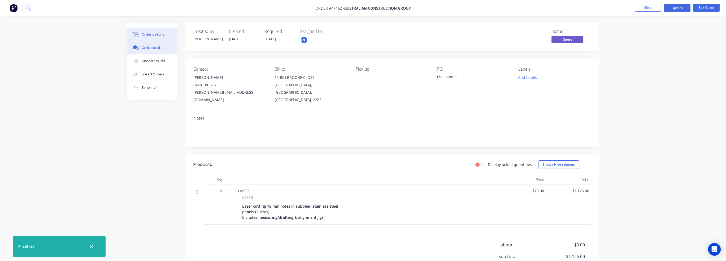
click at [141, 49] on button "Collaborate" at bounding box center [152, 47] width 50 height 13
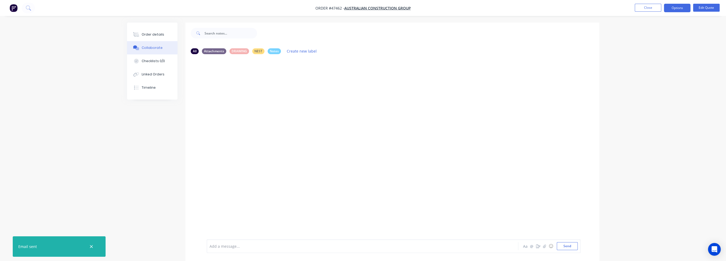
click at [220, 245] on div at bounding box center [348, 246] width 276 height 6
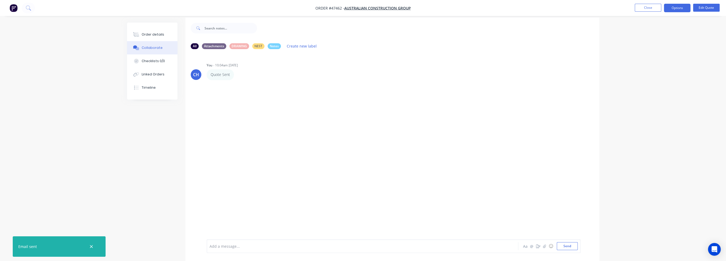
scroll to position [8, 0]
click at [236, 72] on div "Quote Sent Labels Edit Delete" at bounding box center [290, 72] width 166 height 11
click at [237, 72] on icon "button" at bounding box center [238, 72] width 2 height 6
click at [0, 0] on button "Edit" at bounding box center [0, 0] width 0 height 0
click at [570, 246] on button "Send" at bounding box center [567, 246] width 21 height 8
